Goal: Book appointment/travel/reservation

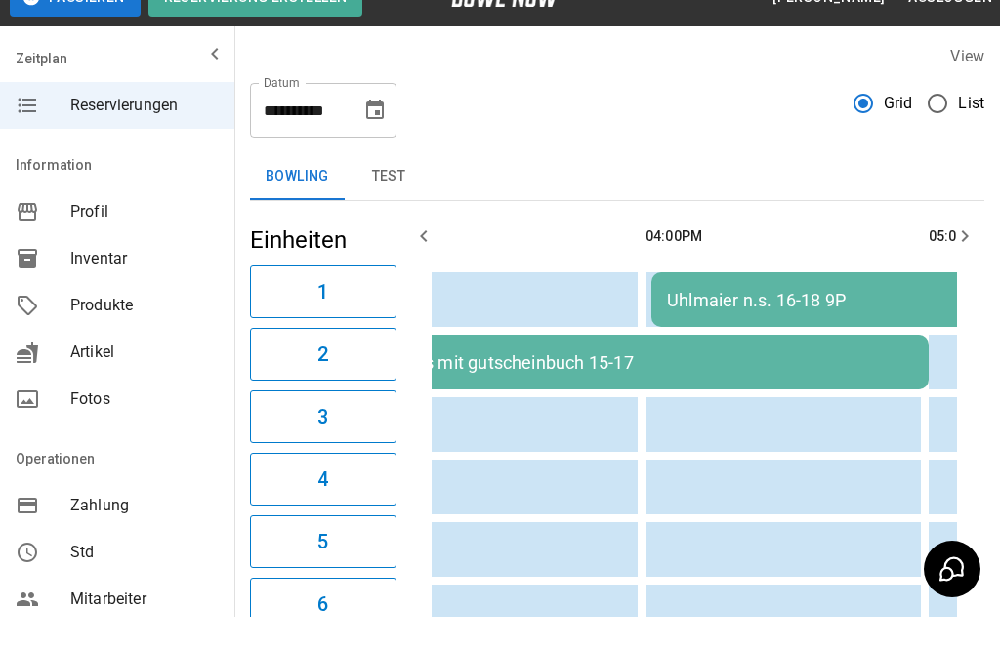
scroll to position [34, 0]
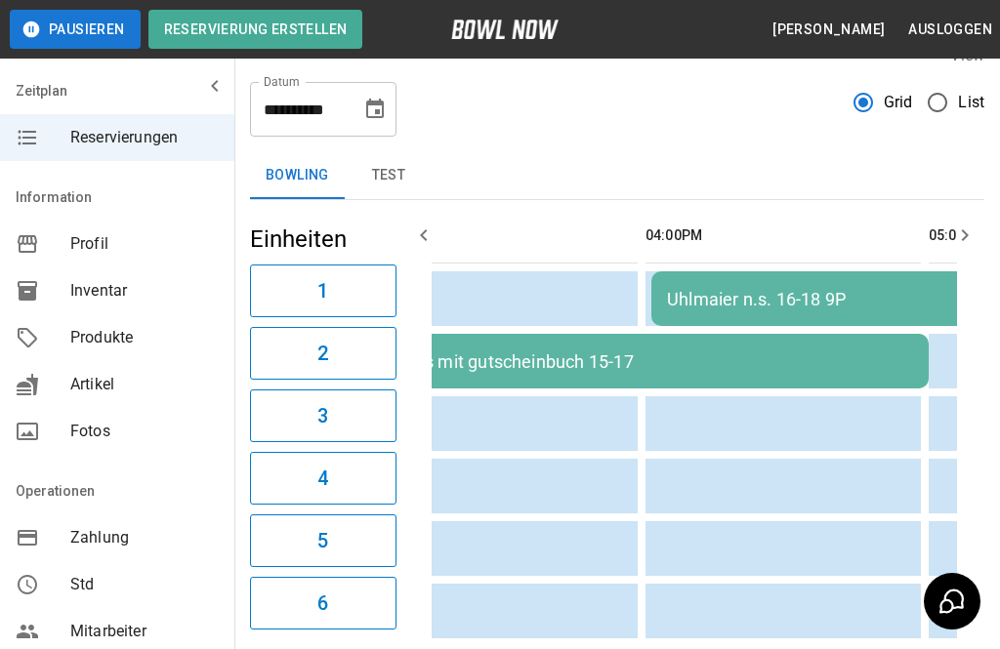
click at [387, 109] on button "Choose date, selected date is 2. Nov. 2025" at bounding box center [374, 109] width 39 height 39
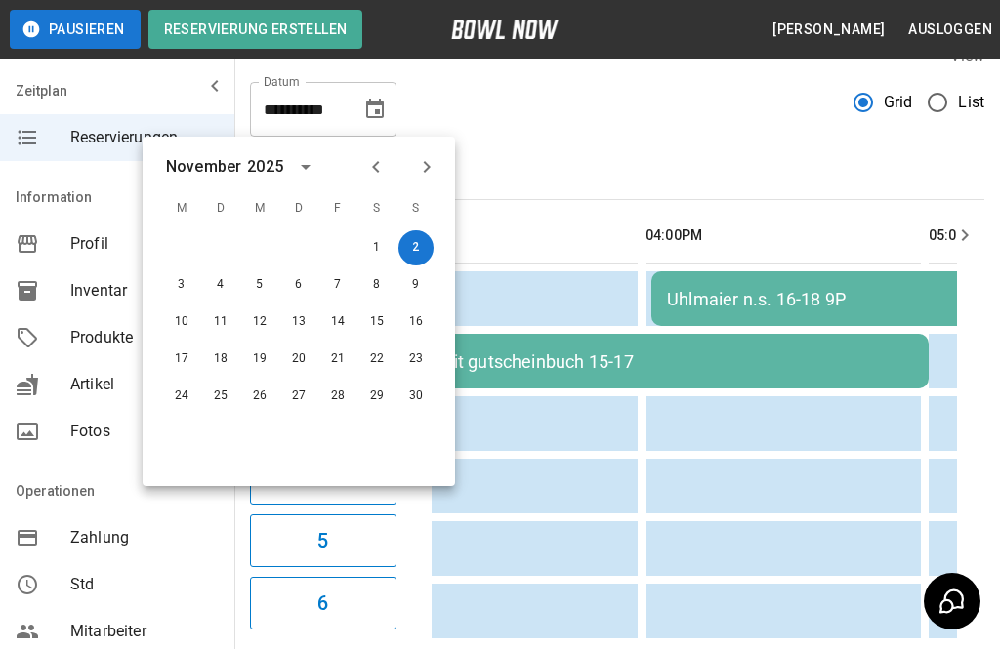
click at [432, 175] on icon "Next month" at bounding box center [426, 166] width 23 height 23
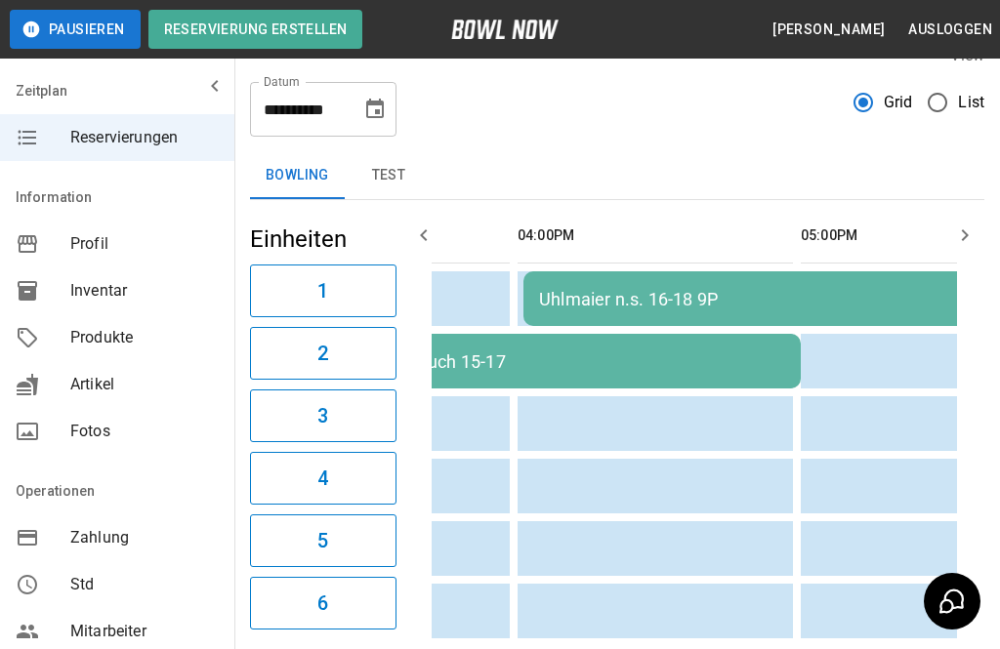
scroll to position [0, 748]
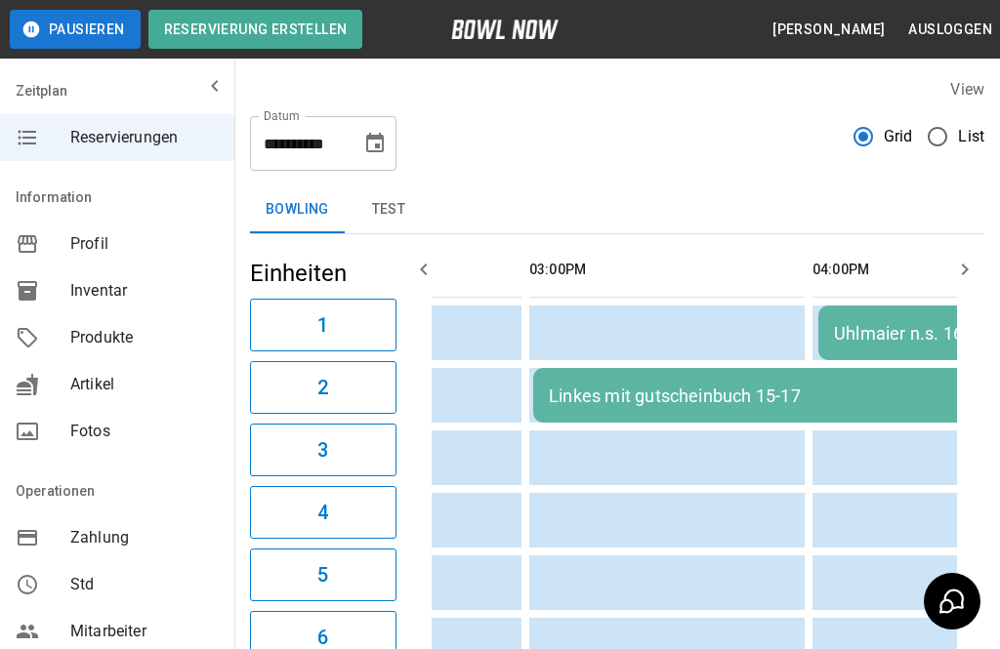
click at [374, 152] on icon "Choose date, selected date is 2. Nov. 2025" at bounding box center [375, 143] width 18 height 20
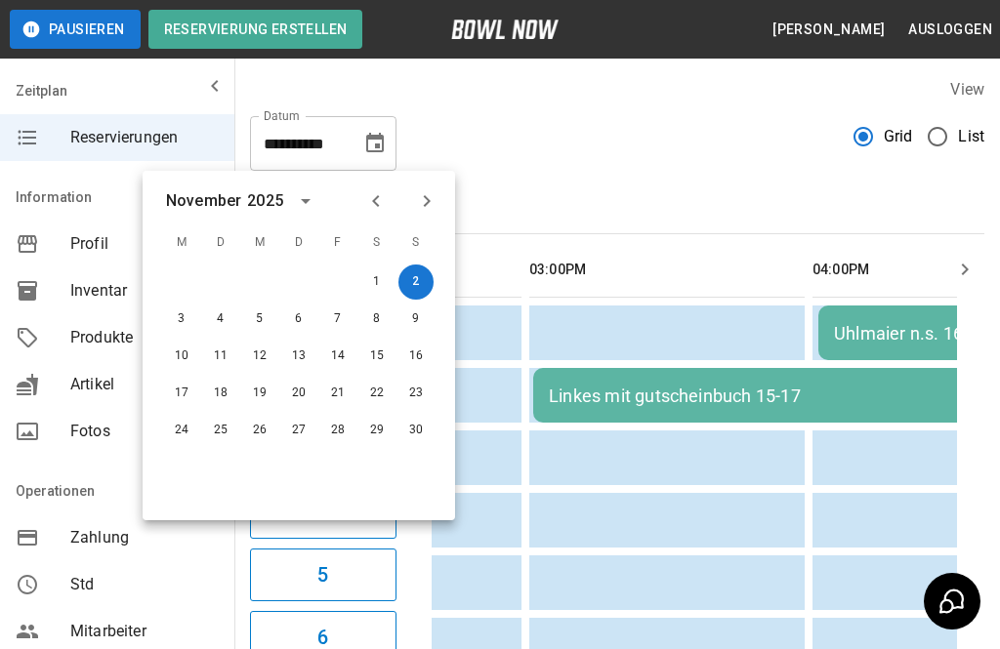
click at [424, 203] on icon "Next month" at bounding box center [426, 200] width 23 height 23
click at [302, 281] on button "4" at bounding box center [298, 282] width 35 height 35
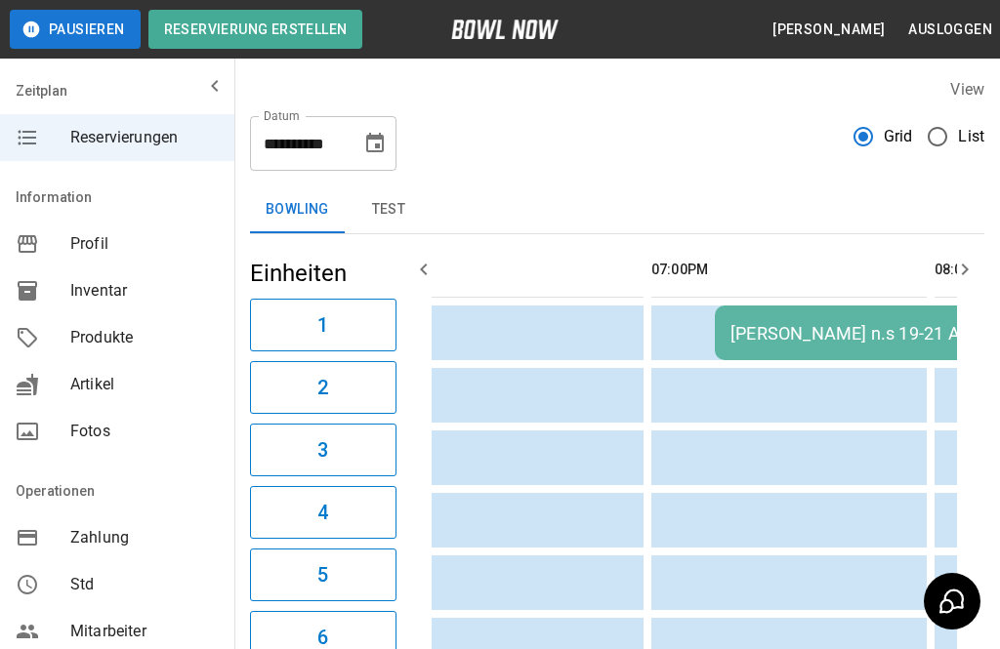
scroll to position [0, 921]
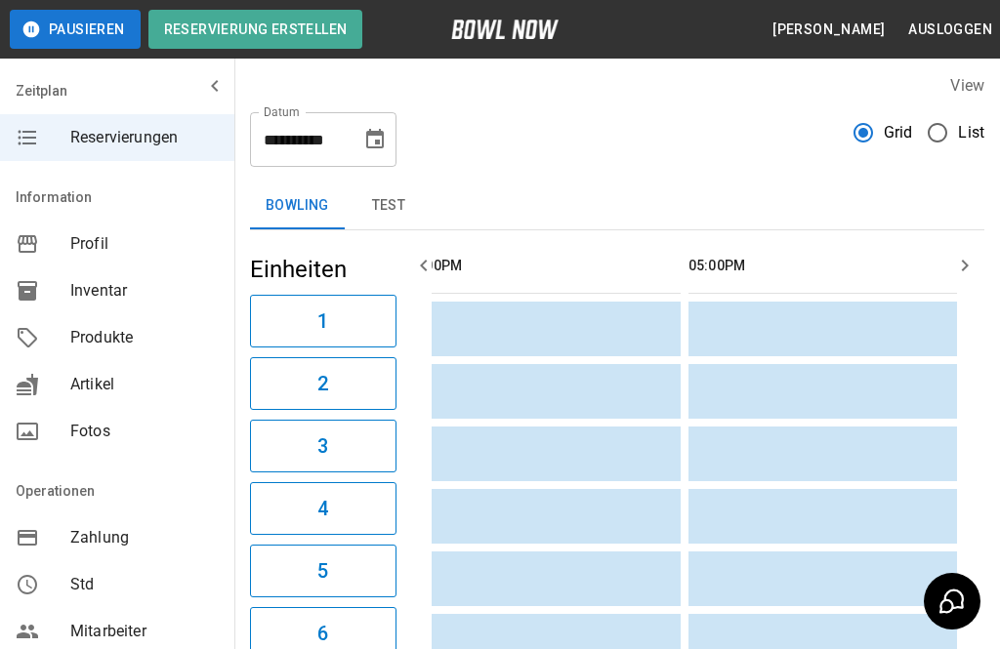
click at [391, 130] on button "Choose date, selected date is 4. Dez. 2025" at bounding box center [374, 139] width 39 height 39
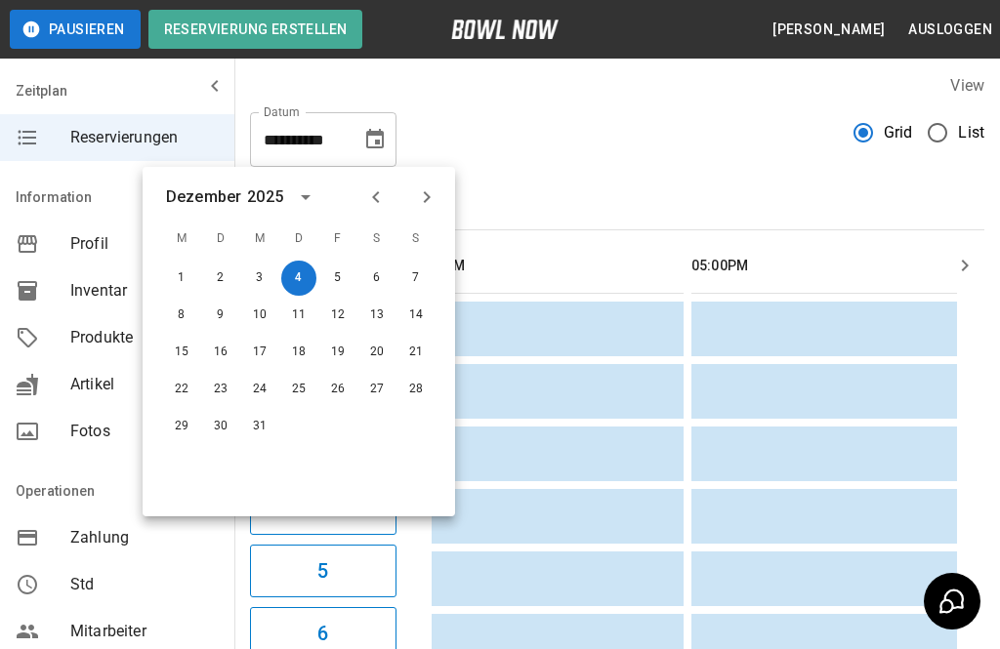
click at [312, 312] on button "11" at bounding box center [298, 315] width 35 height 35
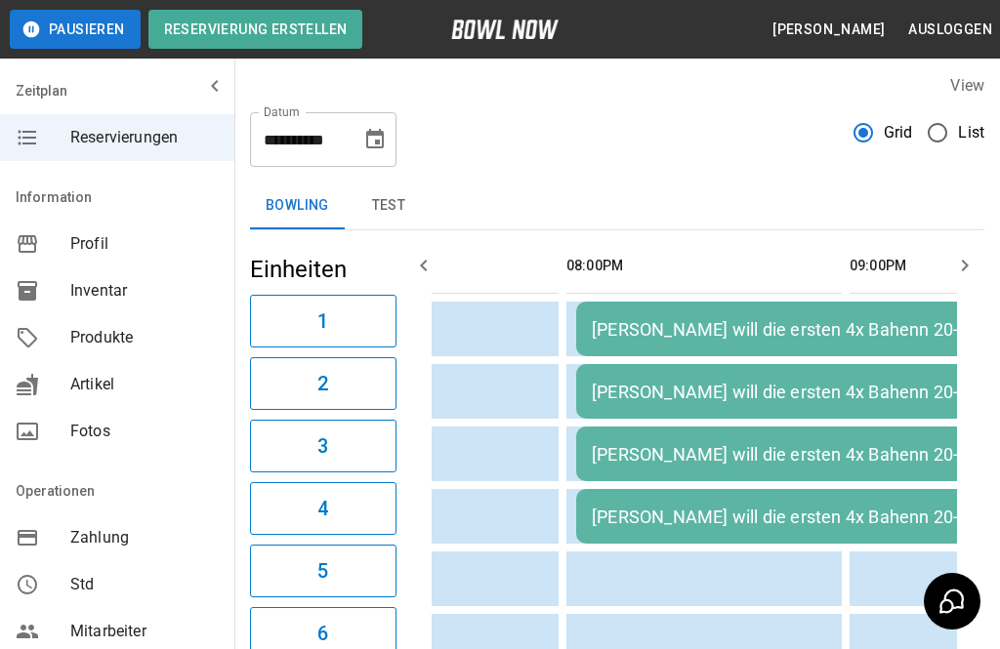
click at [377, 137] on icon "Choose date, selected date is 11. Dez. 2025" at bounding box center [374, 139] width 23 height 23
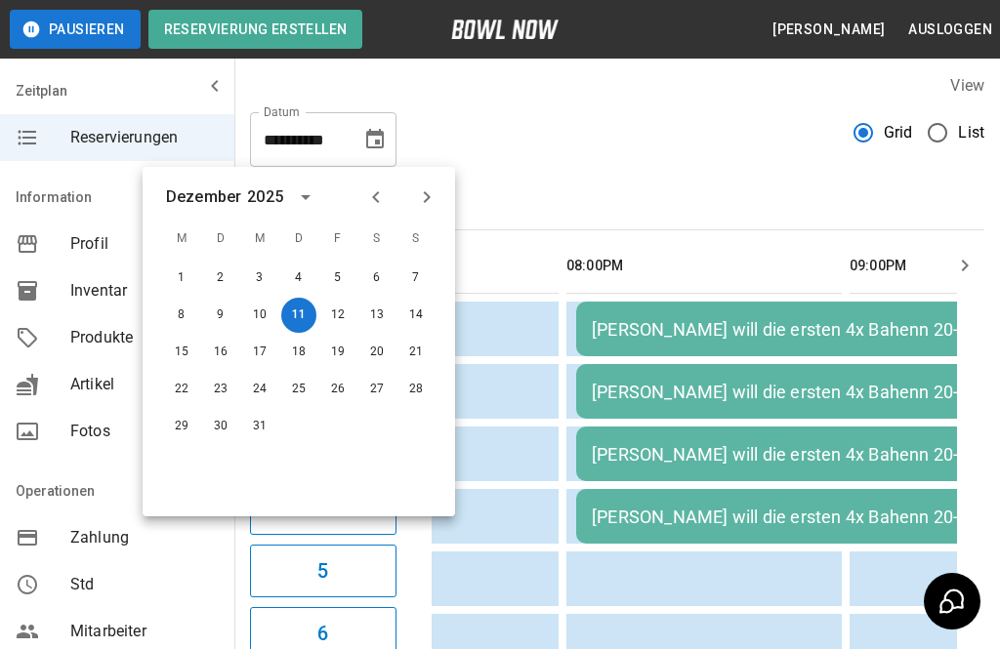
click at [265, 320] on button "10" at bounding box center [259, 315] width 35 height 35
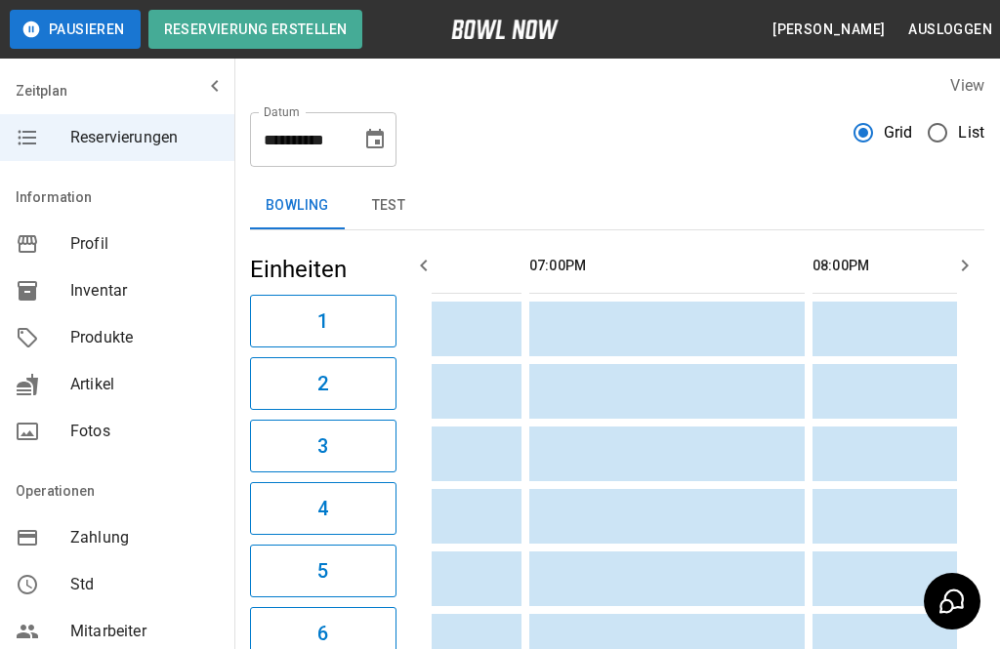
click at [374, 126] on button "Choose date, selected date is 10. Dez. 2025" at bounding box center [374, 139] width 39 height 39
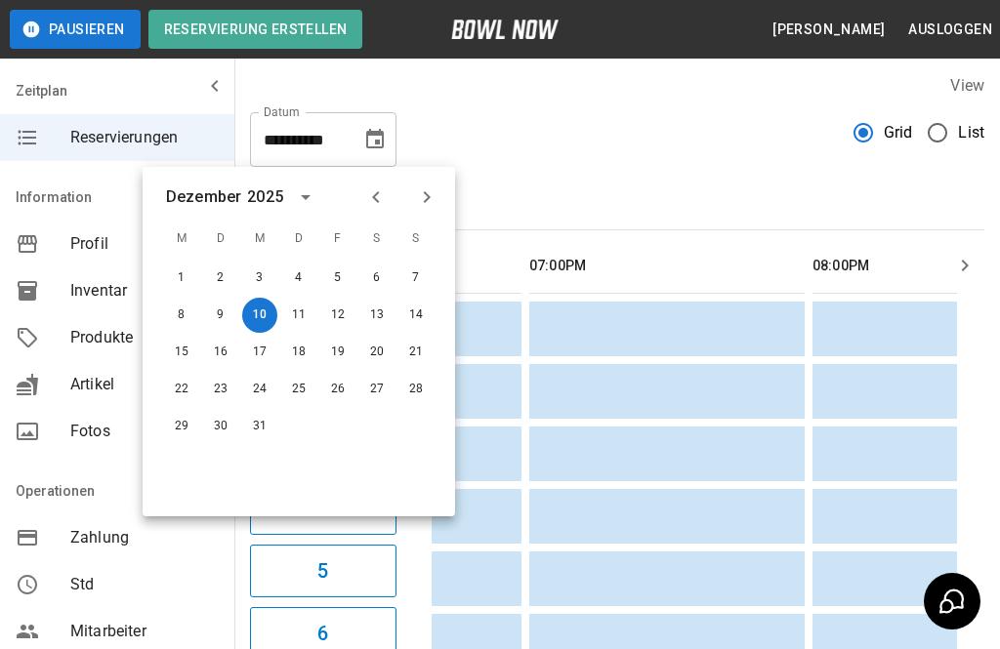
click at [301, 283] on button "4" at bounding box center [298, 278] width 35 height 35
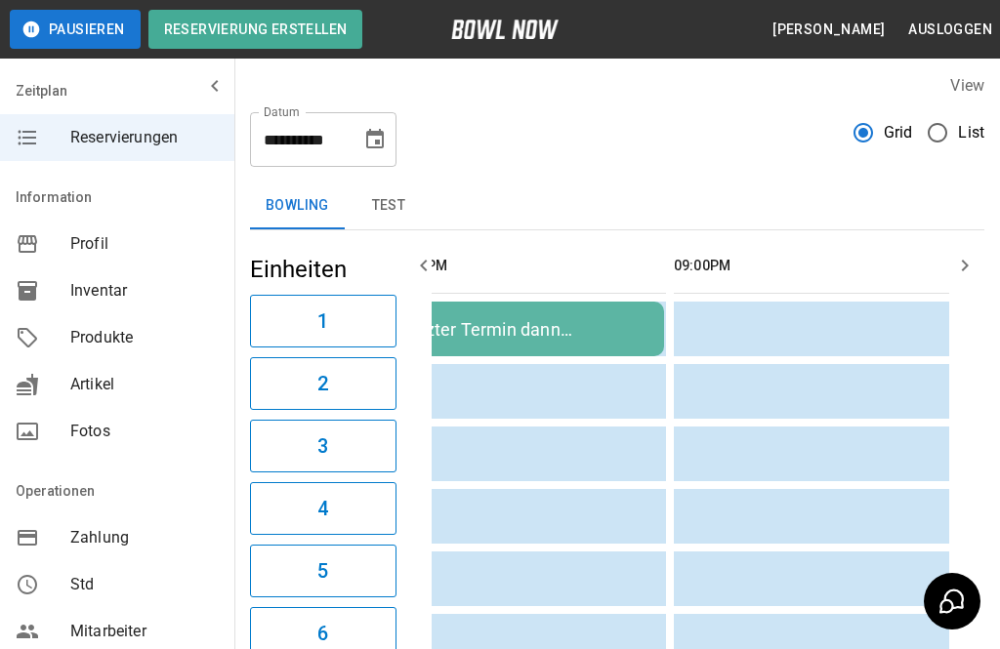
click at [385, 128] on icon "Choose date, selected date is 4. Dez. 2025" at bounding box center [374, 139] width 23 height 23
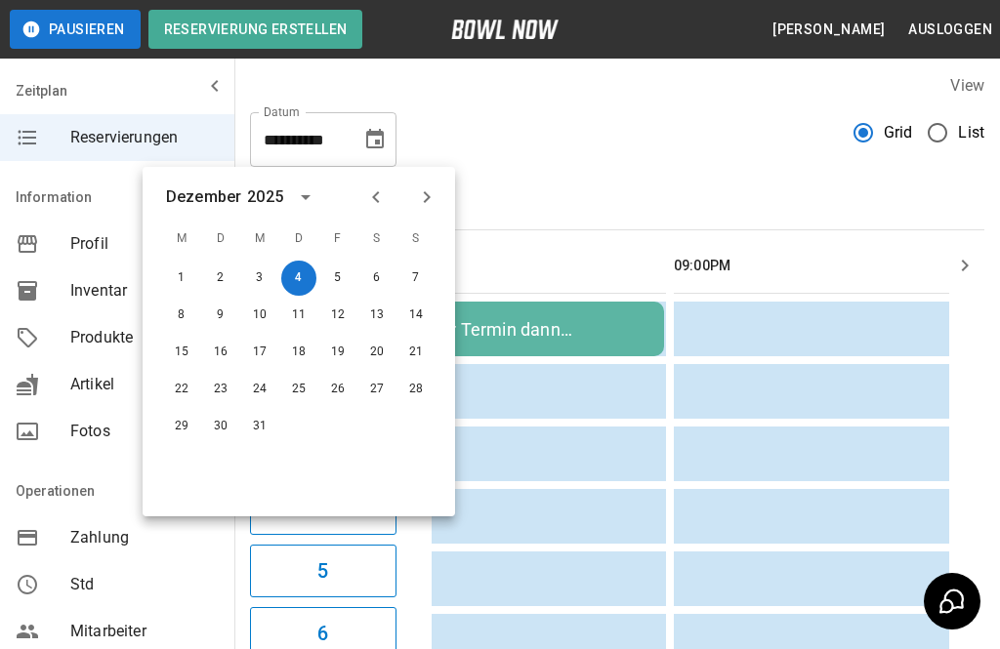
click at [308, 315] on button "11" at bounding box center [298, 315] width 35 height 35
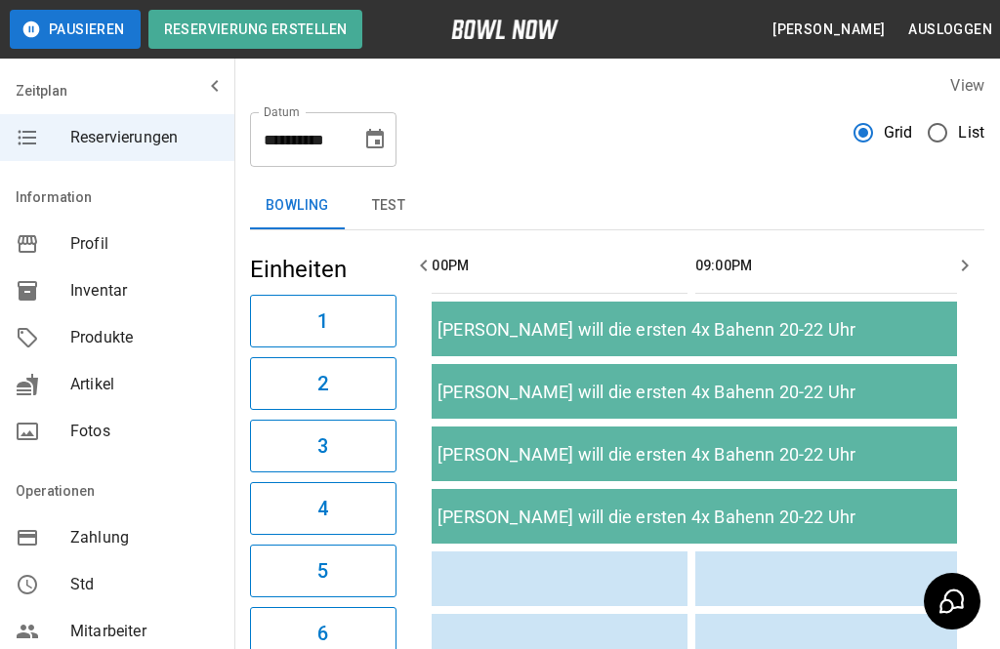
click at [381, 143] on icon "Choose date, selected date is 11. Dez. 2025" at bounding box center [374, 139] width 23 height 23
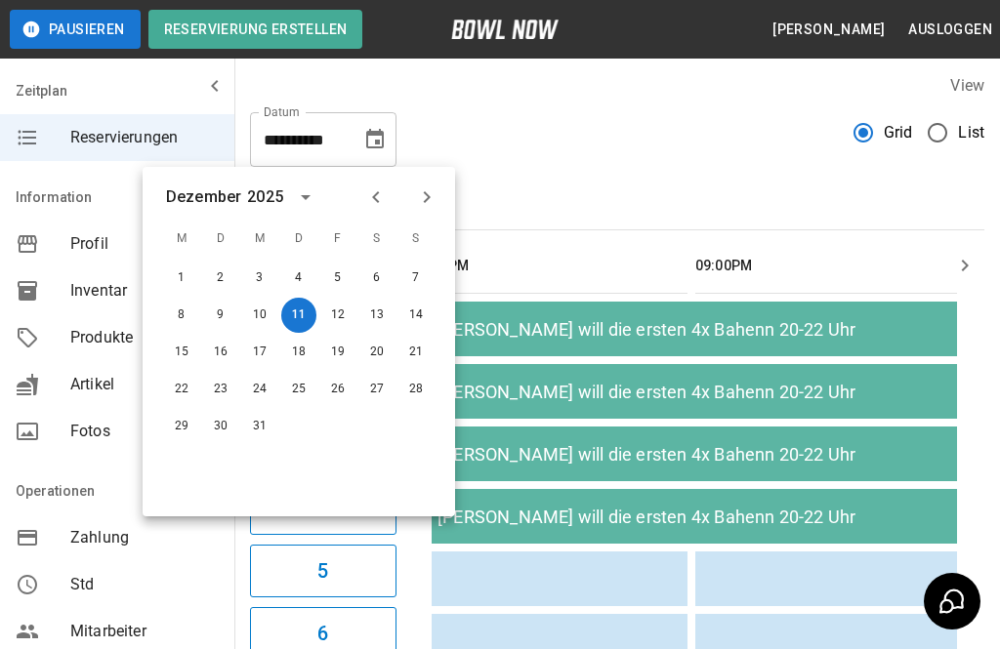
click at [300, 358] on button "18" at bounding box center [298, 352] width 35 height 35
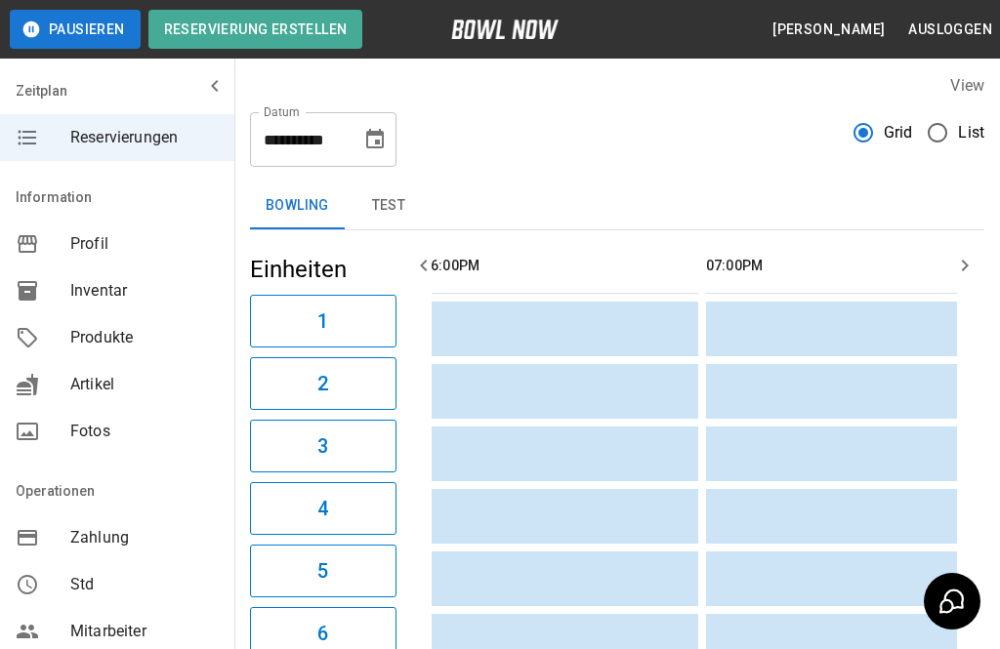
click at [253, 612] on button "6" at bounding box center [323, 633] width 146 height 53
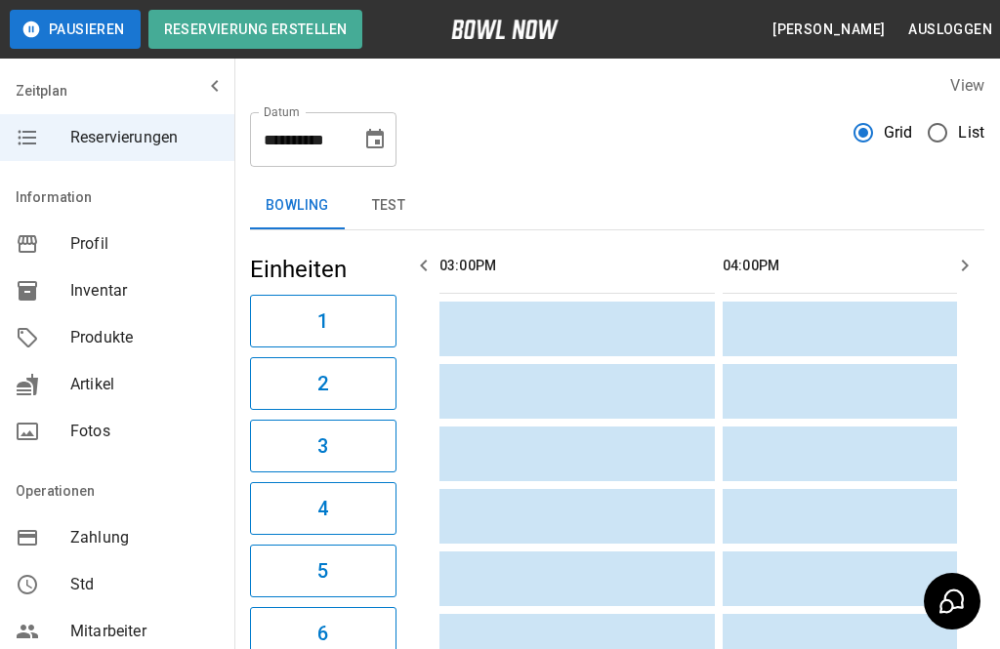
click at [379, 135] on icon "Choose date, selected date is 18. Dez. 2025" at bounding box center [375, 139] width 18 height 20
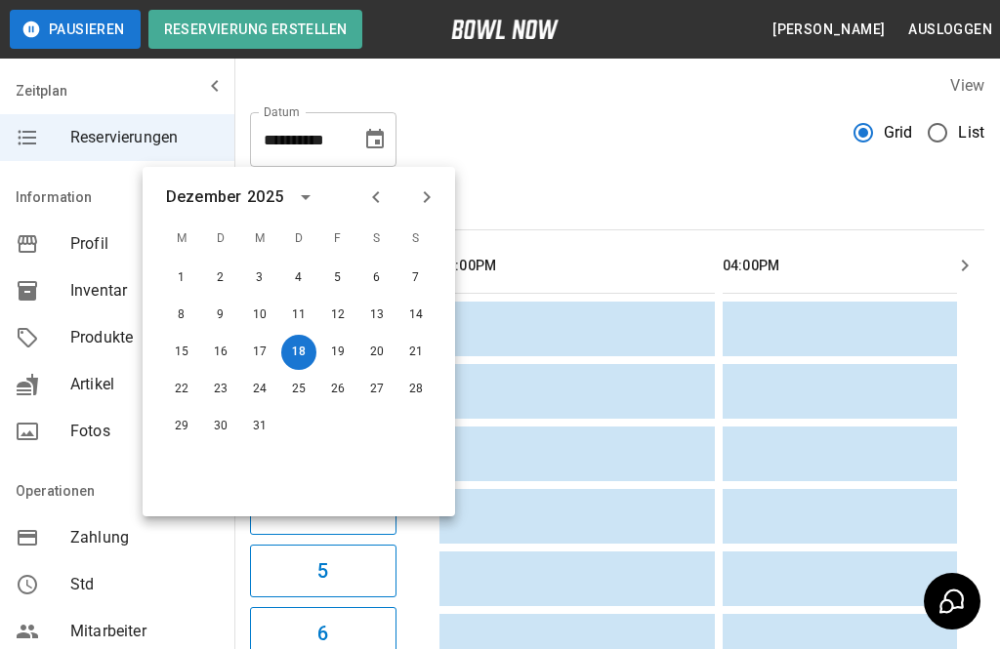
click at [381, 190] on icon "Previous month" at bounding box center [375, 197] width 23 height 23
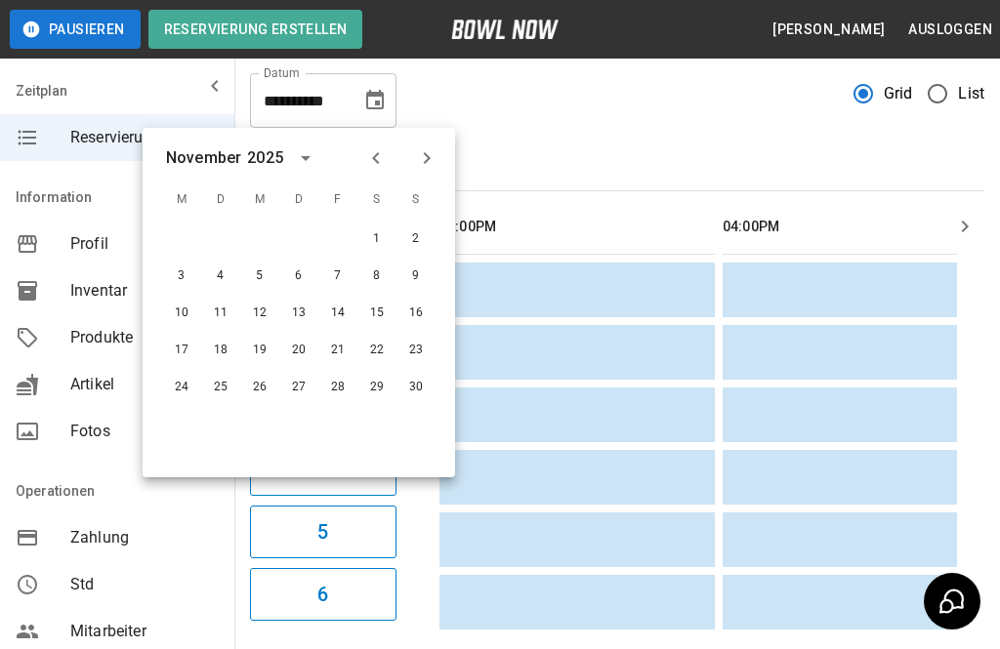
click at [376, 161] on icon "Previous month" at bounding box center [375, 158] width 7 height 12
click at [232, 319] on button "14" at bounding box center [220, 313] width 35 height 35
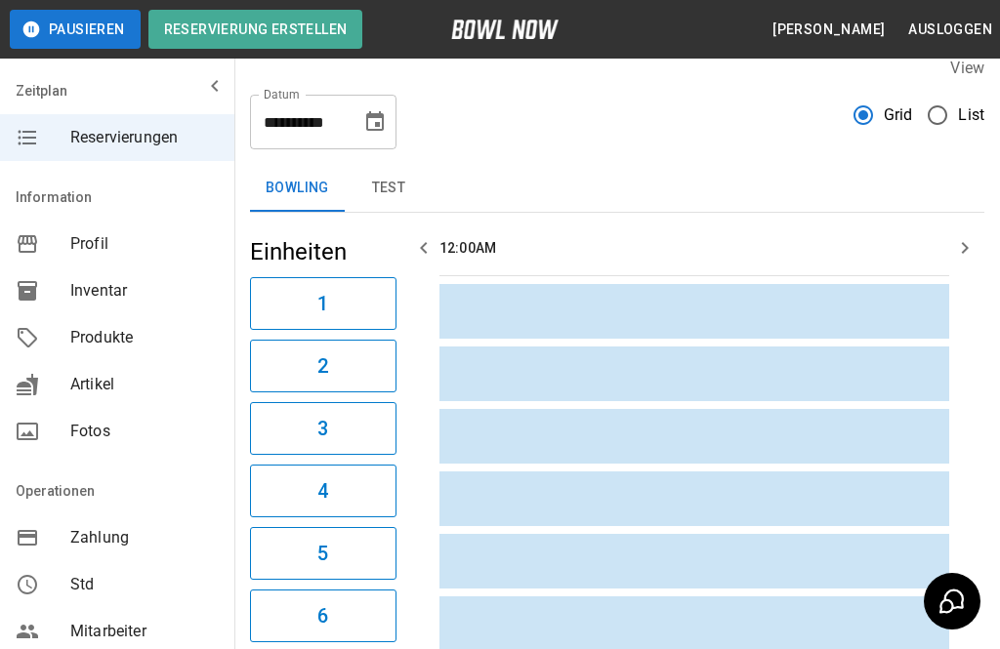
click at [367, 128] on icon "Choose date, selected date is 14. Okt. 2025" at bounding box center [375, 121] width 18 height 20
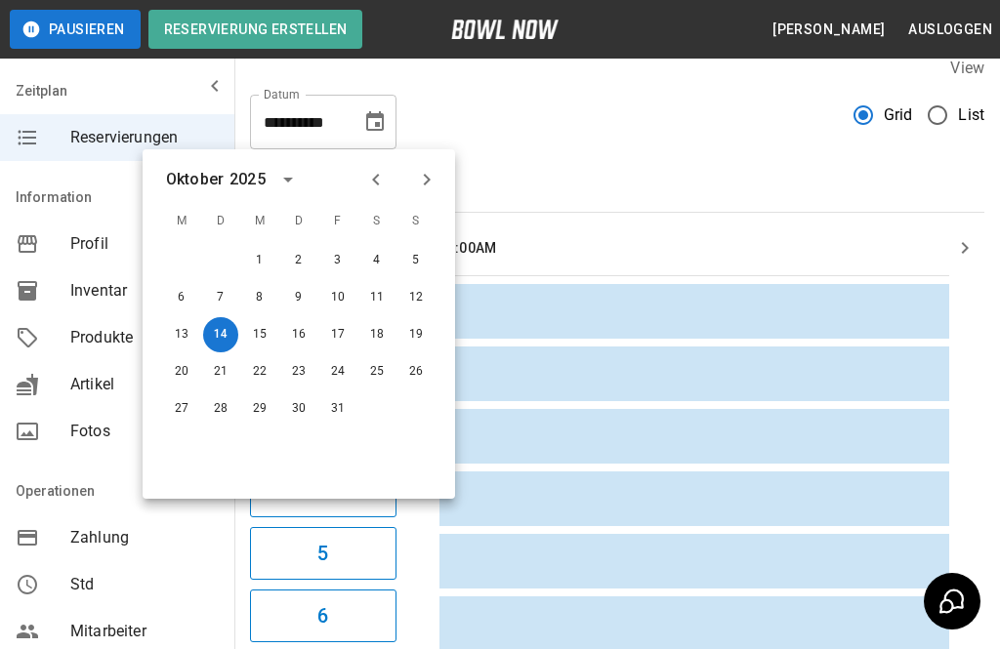
click at [429, 177] on icon "Next month" at bounding box center [426, 179] width 23 height 23
click at [341, 336] on button "14" at bounding box center [337, 334] width 35 height 35
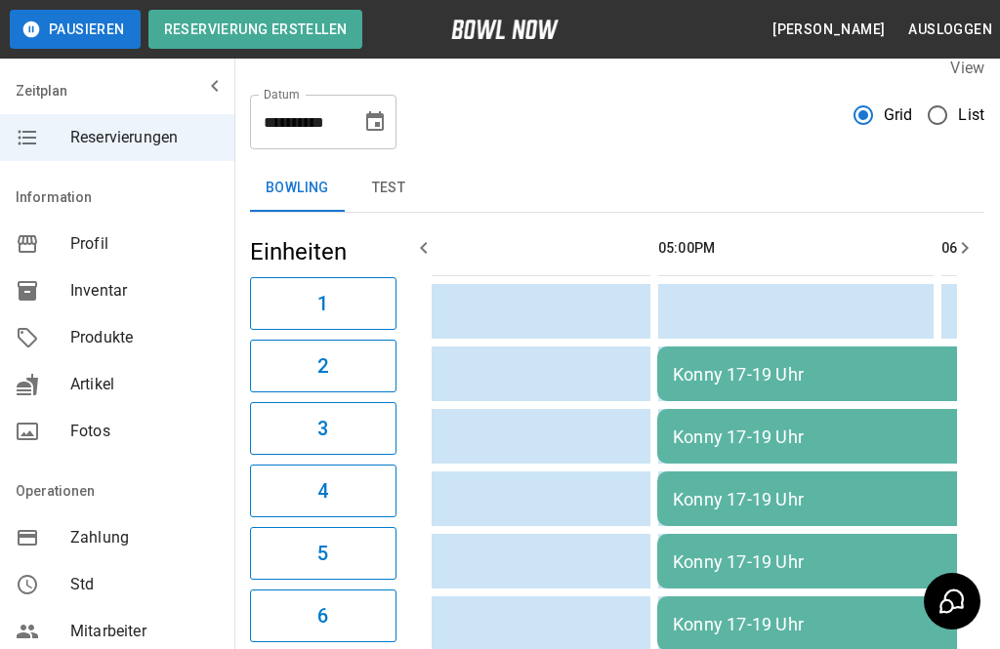
scroll to position [0, 70]
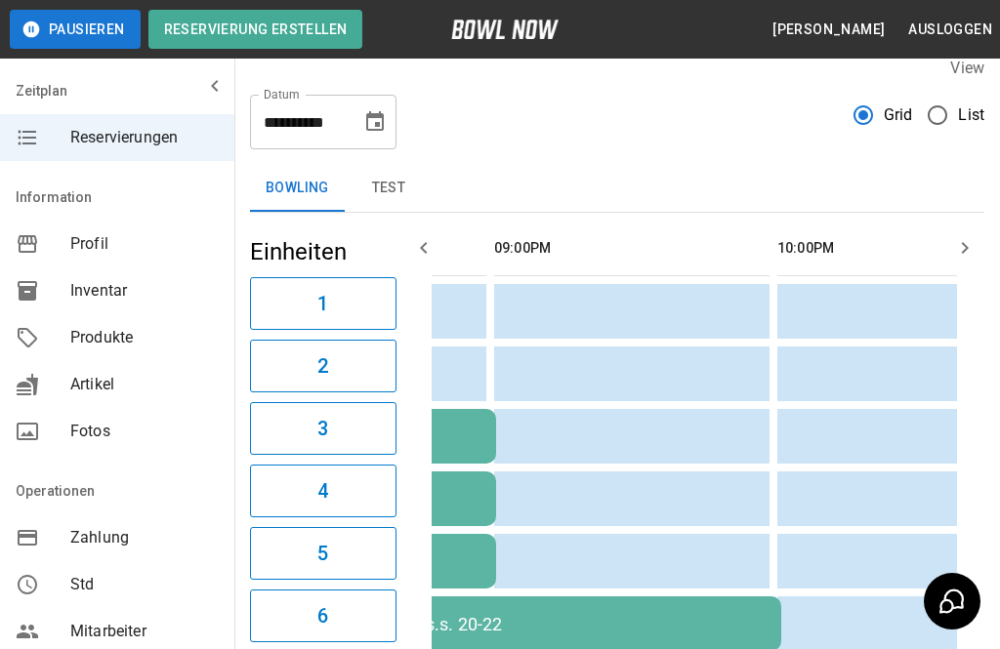
click at [381, 129] on icon "Choose date, selected date is 14. Nov. 2025" at bounding box center [375, 121] width 18 height 20
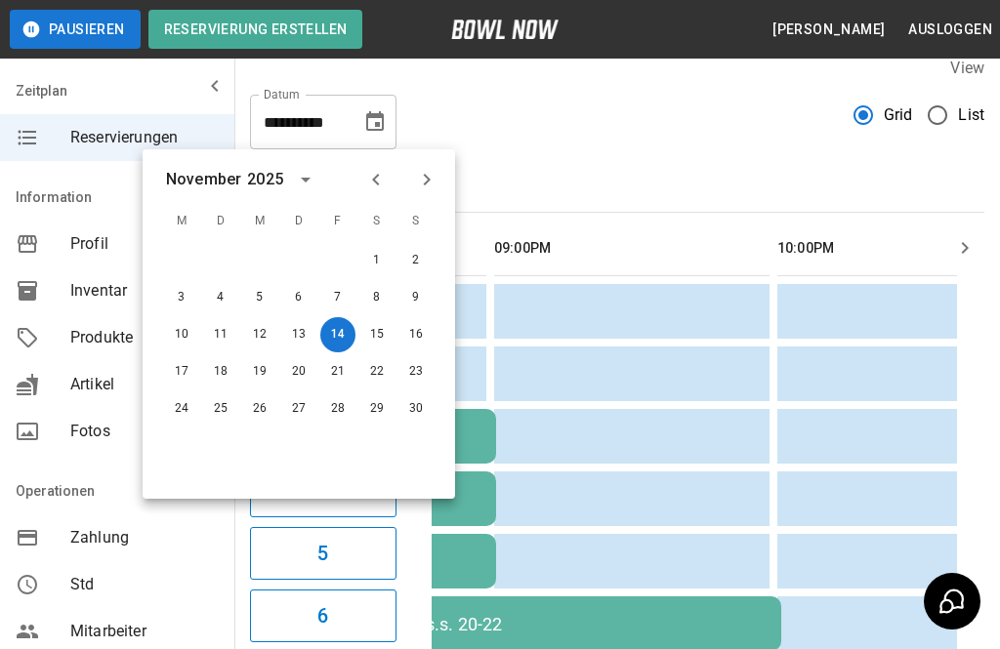
click at [331, 366] on button "21" at bounding box center [337, 371] width 35 height 35
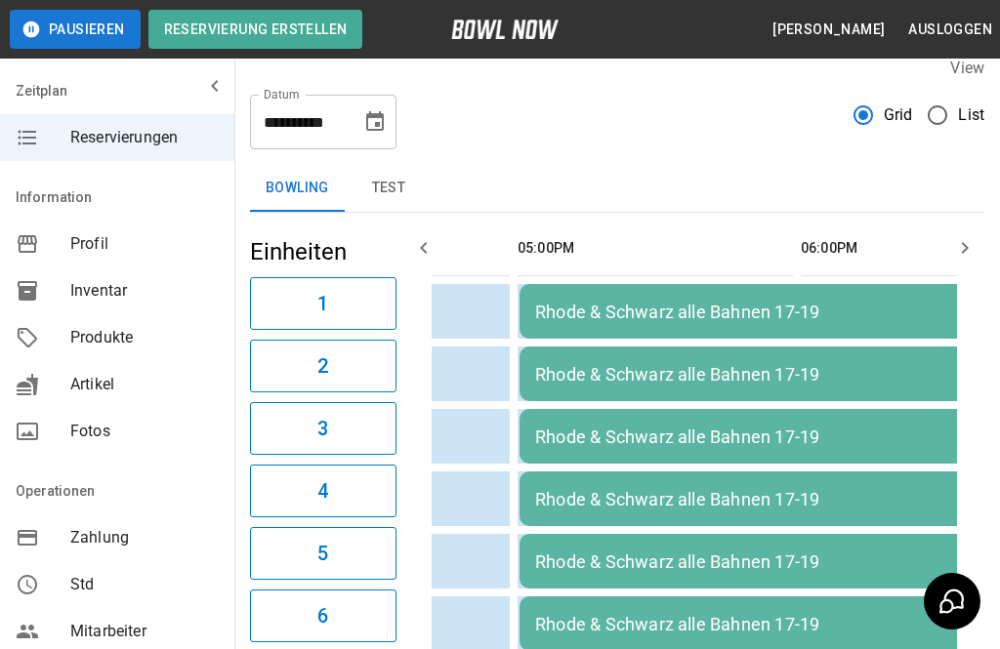
click at [373, 136] on button "Choose date, selected date is 21. Nov. 2025" at bounding box center [374, 122] width 39 height 39
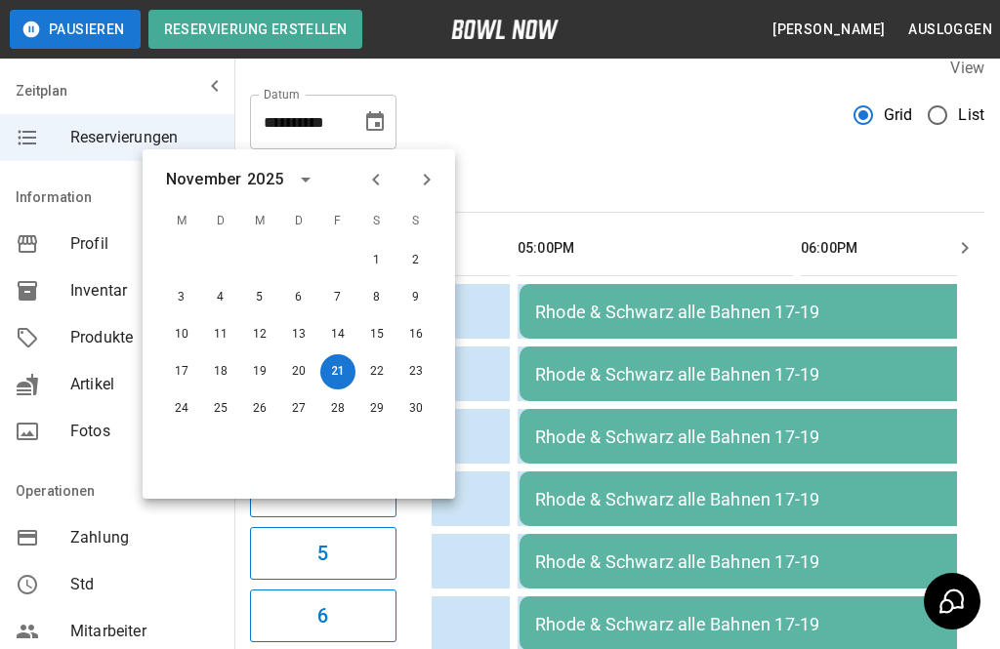
click at [770, 153] on div "**********" at bounding box center [617, 358] width 766 height 634
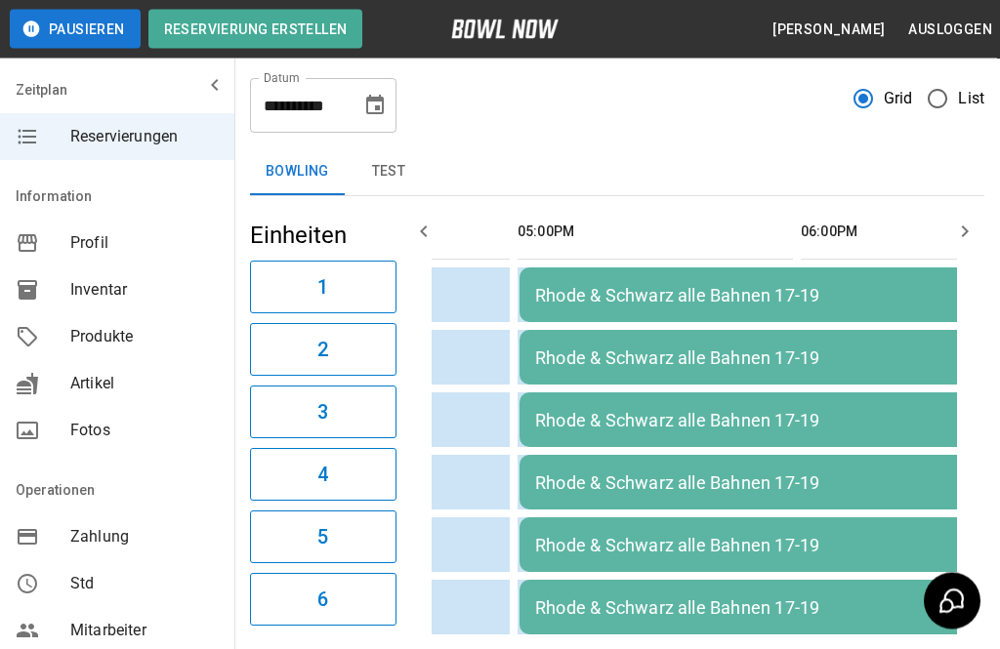
click at [374, 106] on icon "Choose date, selected date is 21. Nov. 2025" at bounding box center [374, 106] width 23 height 23
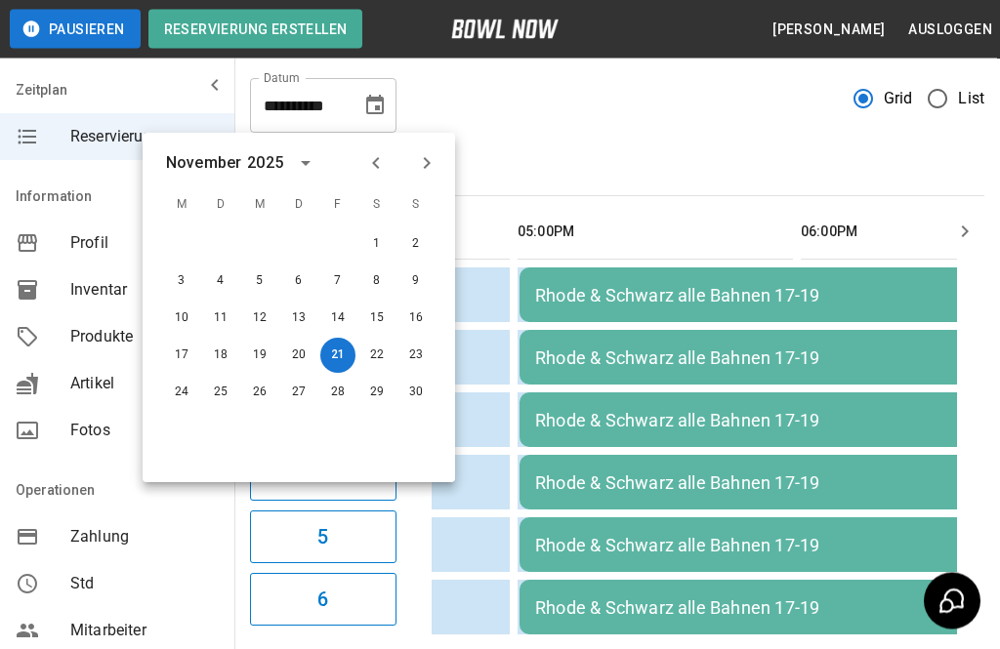
scroll to position [38, 0]
click at [437, 159] on icon "Next month" at bounding box center [426, 162] width 23 height 23
click at [326, 246] on button "5" at bounding box center [337, 244] width 35 height 35
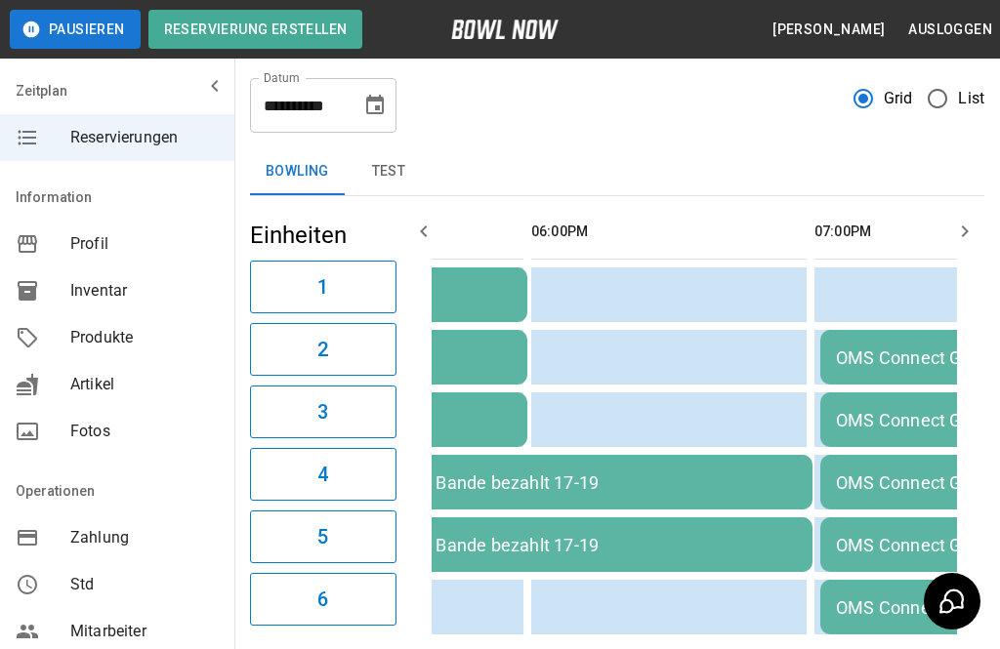
scroll to position [0, 521]
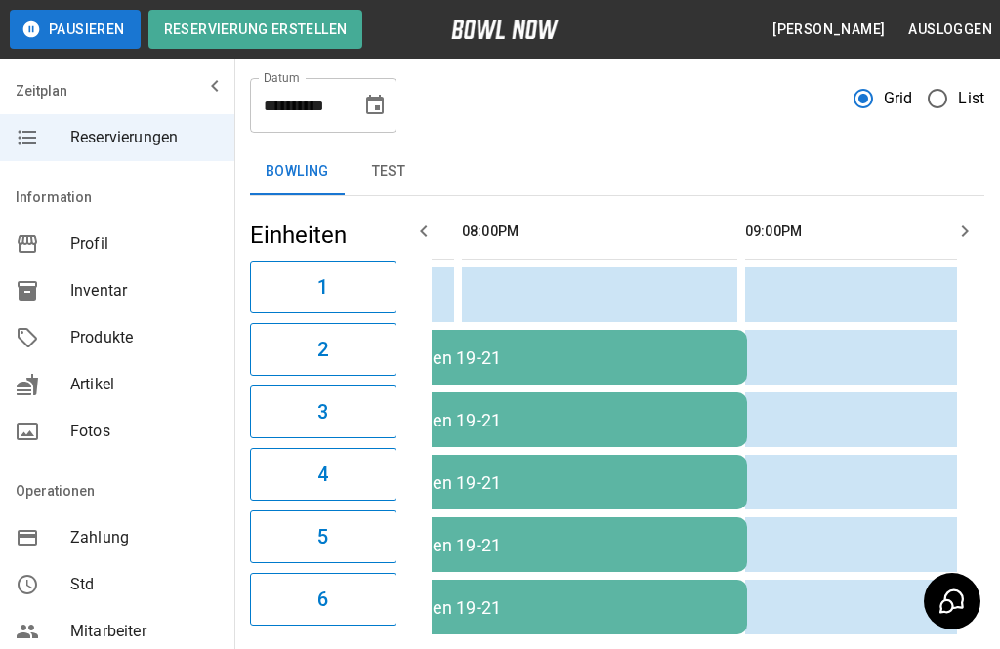
click at [386, 111] on icon "Choose date, selected date is 5. Dez. 2025" at bounding box center [374, 105] width 23 height 23
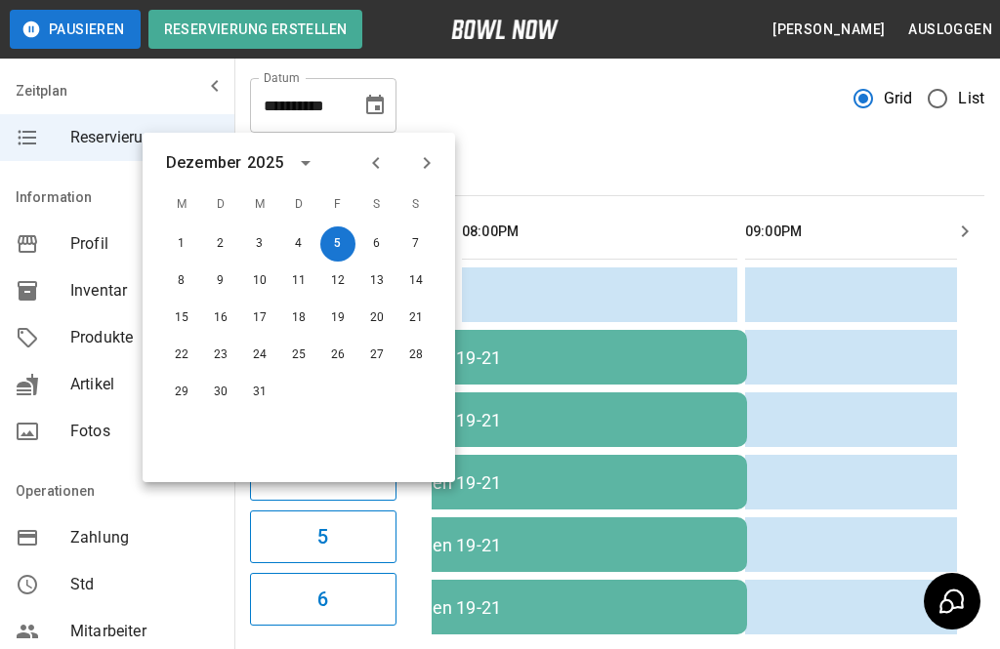
click at [341, 286] on button "12" at bounding box center [337, 281] width 35 height 35
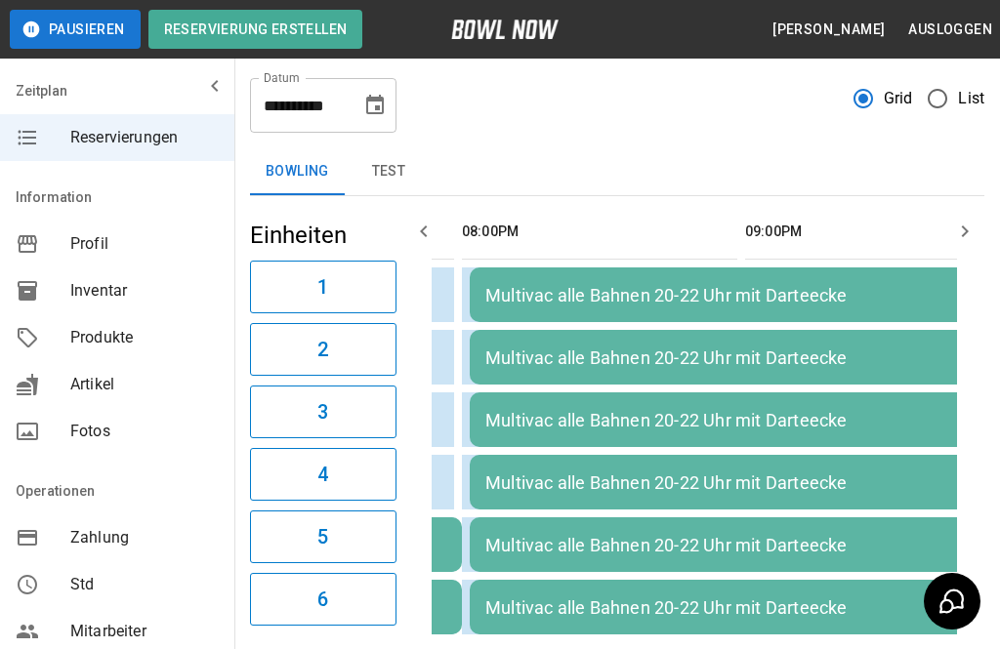
type input "**********"
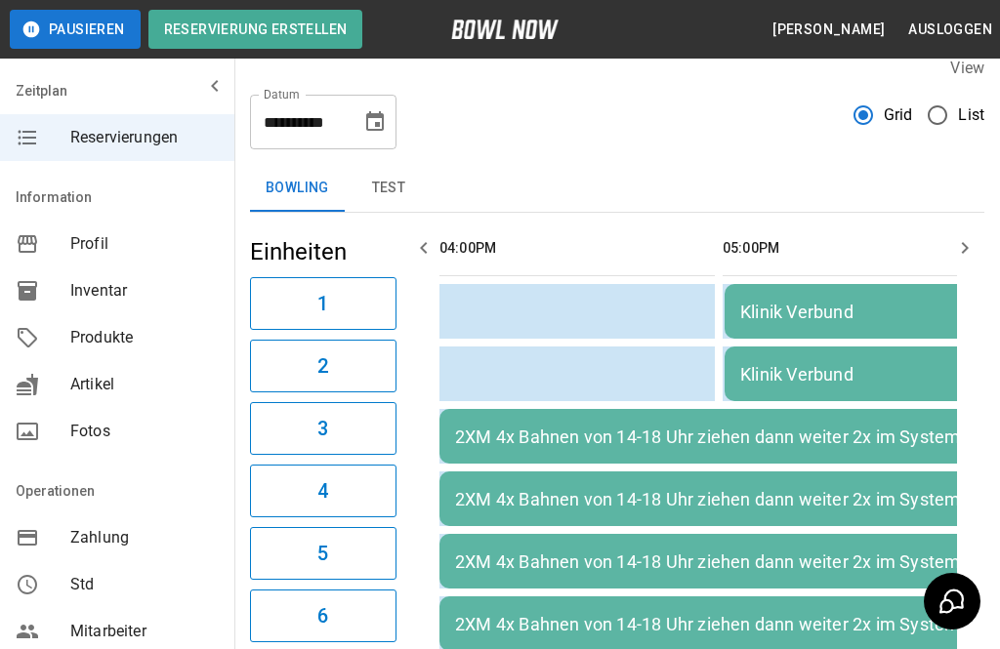
click at [379, 131] on icon "Choose date, selected date is 12. Dez. 2025" at bounding box center [375, 121] width 18 height 20
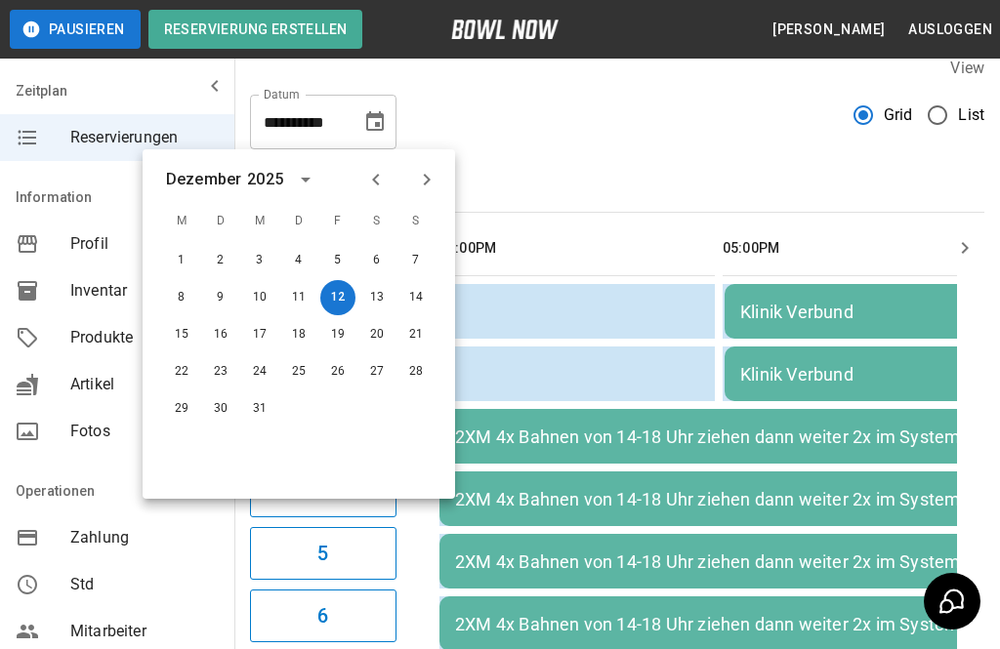
click at [578, 123] on div "**********" at bounding box center [617, 114] width 734 height 70
